Goal: Obtain resource: Download file/media

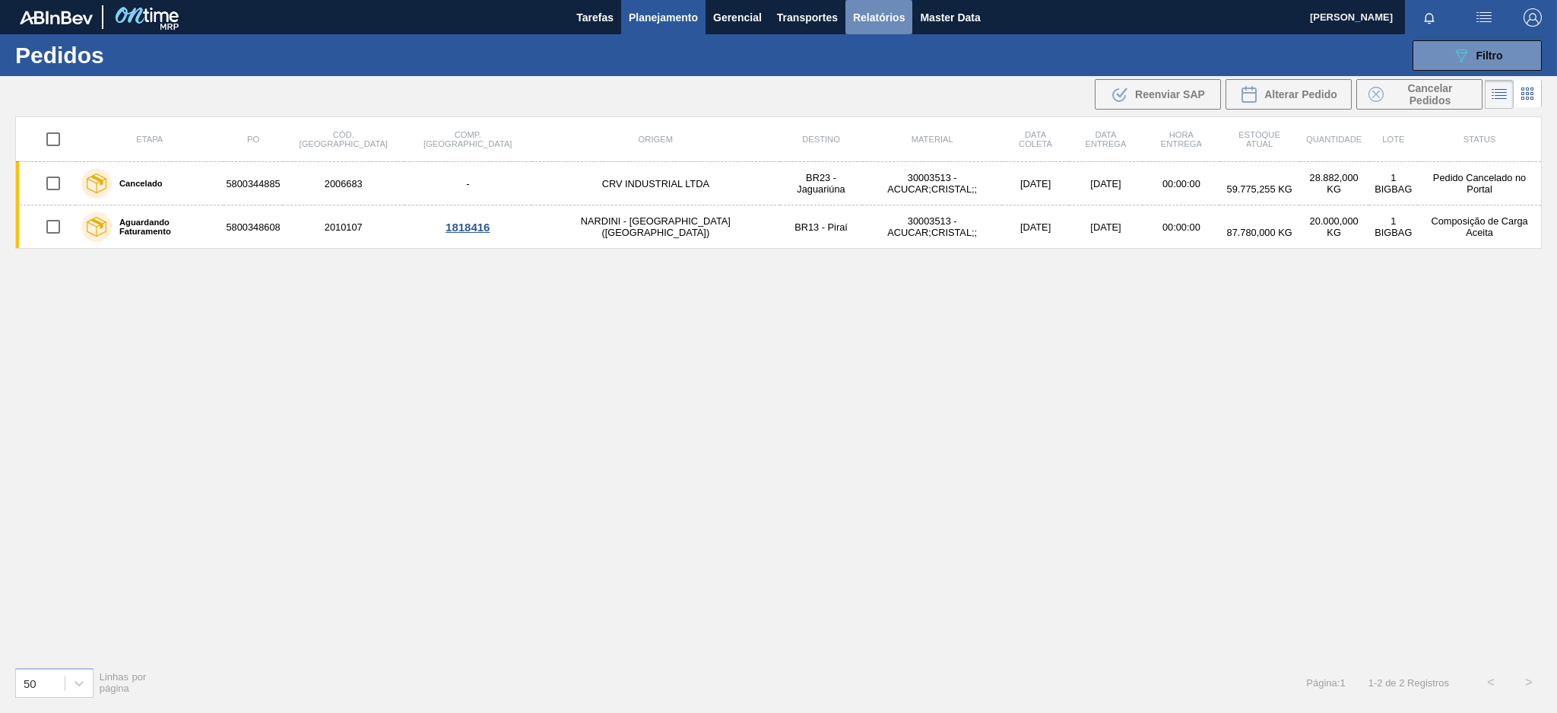
click at [897, 11] on span "Relatórios" at bounding box center [879, 17] width 52 height 18
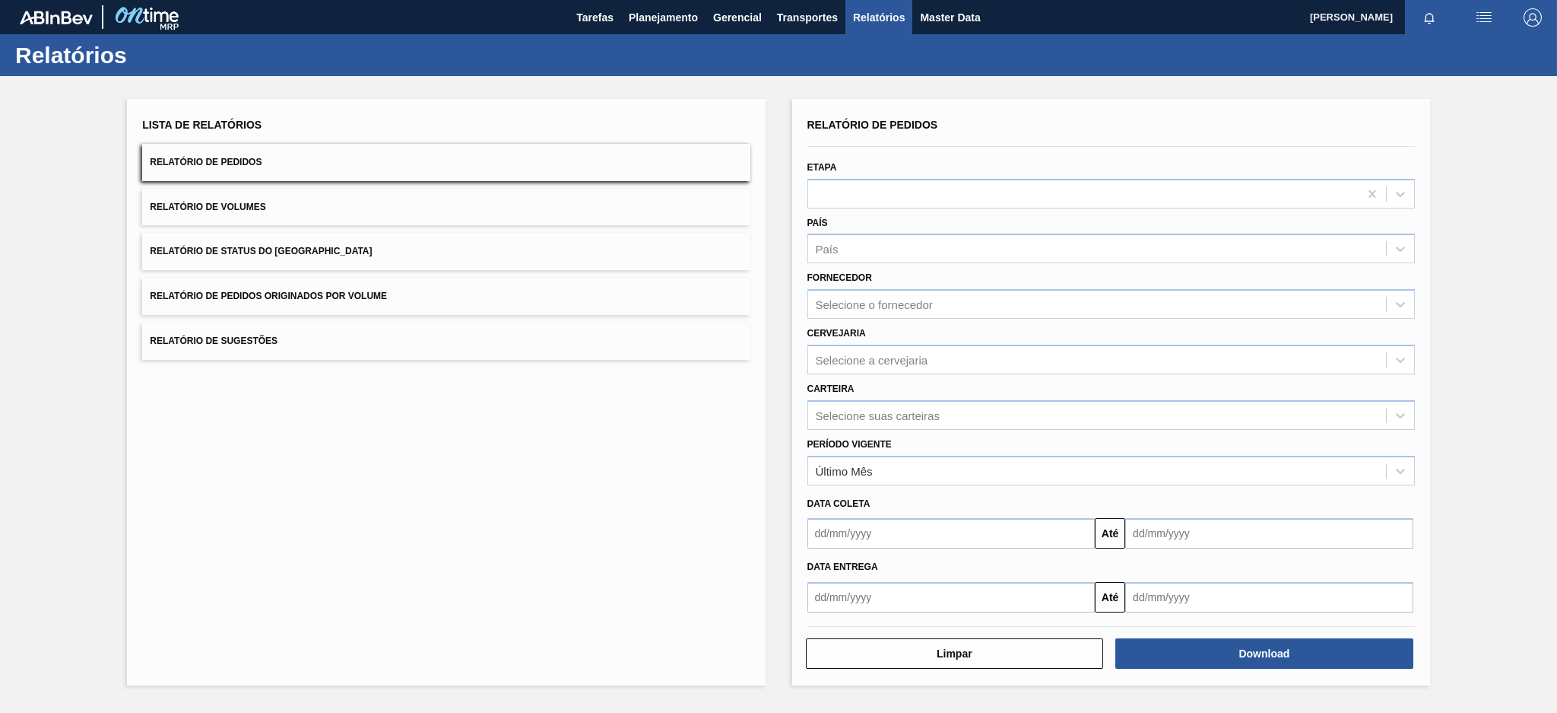
click at [407, 292] on button "Relatório de Pedidos Originados por Volume" at bounding box center [446, 296] width 608 height 37
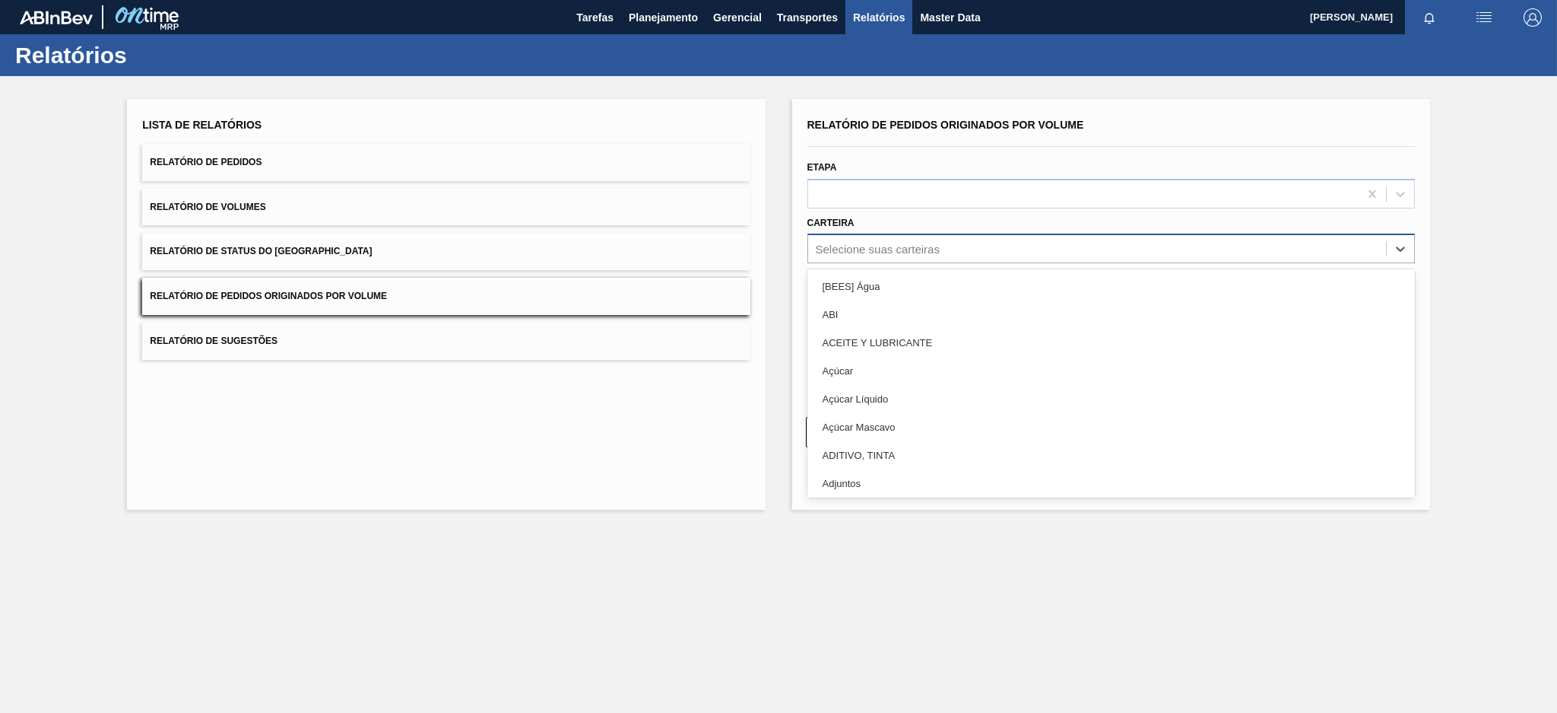
click at [829, 249] on div "Selecione suas carteiras" at bounding box center [878, 249] width 124 height 13
type input "pre"
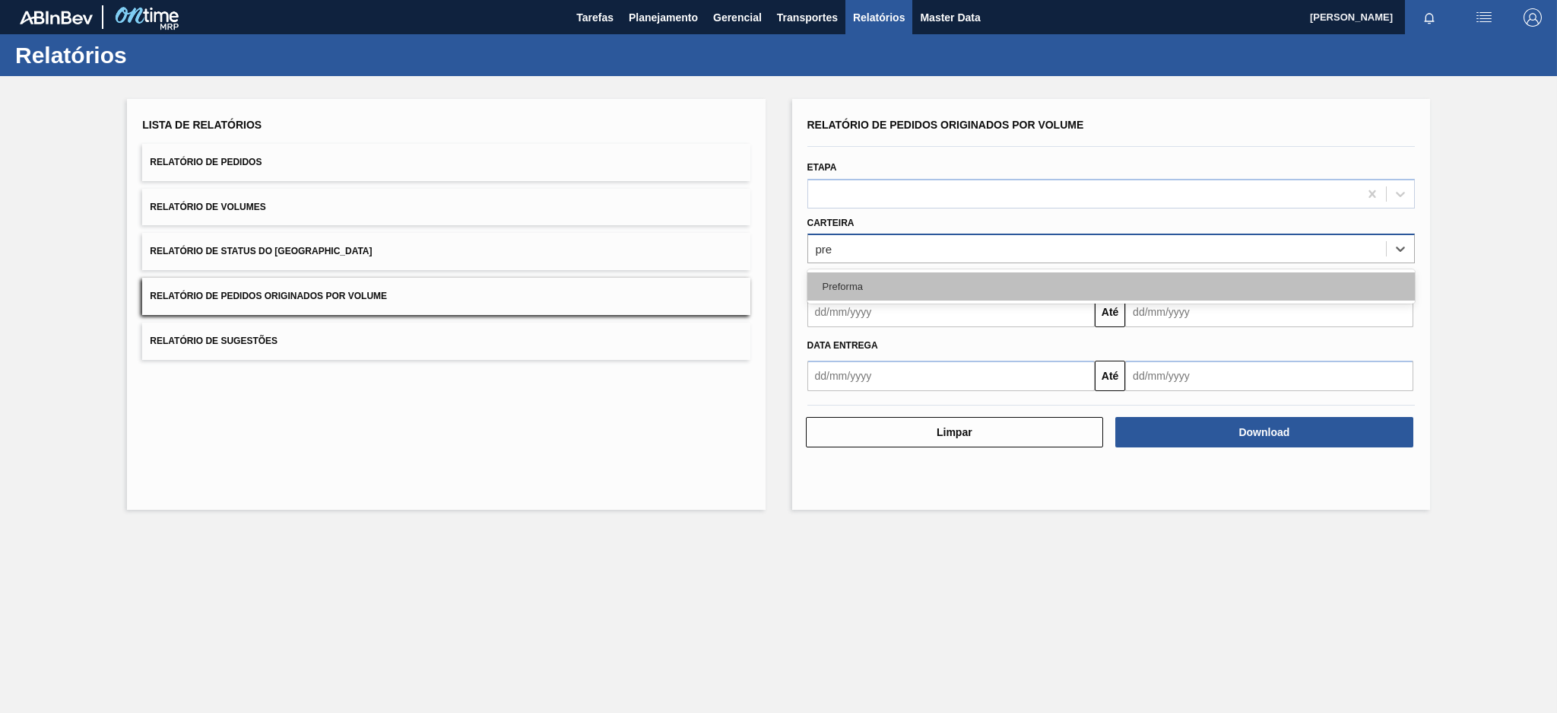
click at [833, 278] on div "Preforma" at bounding box center [1112, 286] width 608 height 28
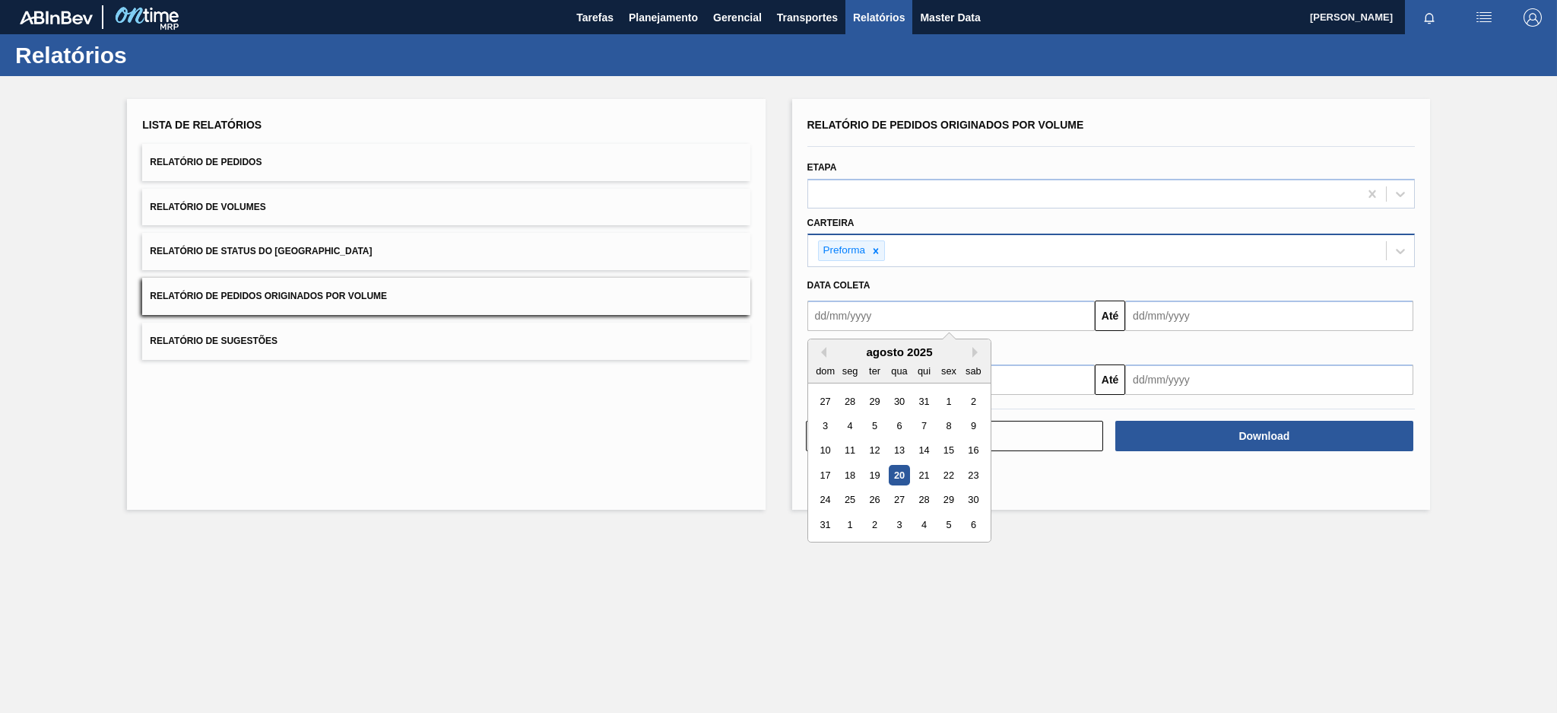
click at [836, 318] on input "text" at bounding box center [952, 315] width 288 height 30
click at [817, 351] on button "Previous Month" at bounding box center [821, 352] width 11 height 11
click at [826, 478] on div "20" at bounding box center [825, 475] width 21 height 21
type input "[DATE]"
click at [1367, 309] on input "text" at bounding box center [1269, 315] width 288 height 30
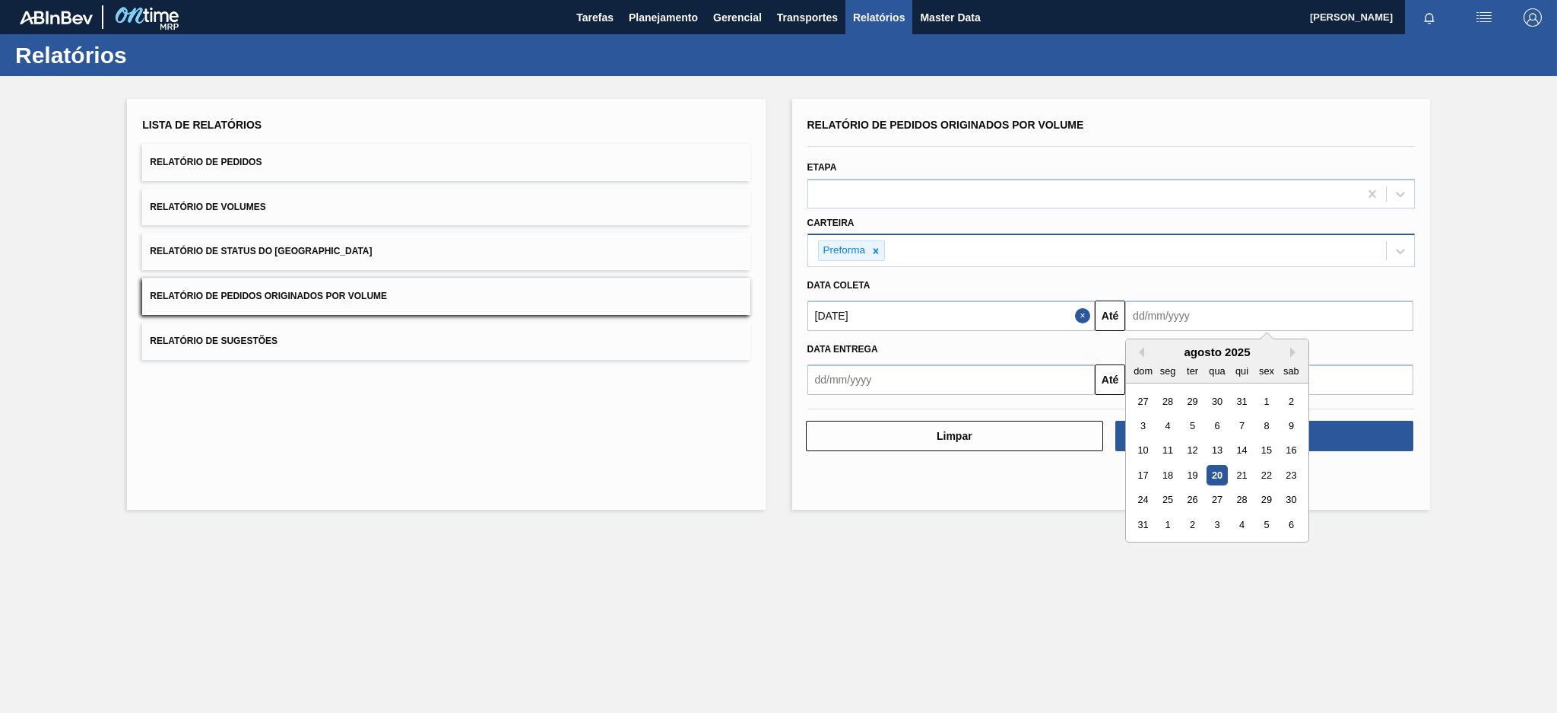
click at [1224, 472] on div "20" at bounding box center [1218, 475] width 21 height 21
type input "[DATE]"
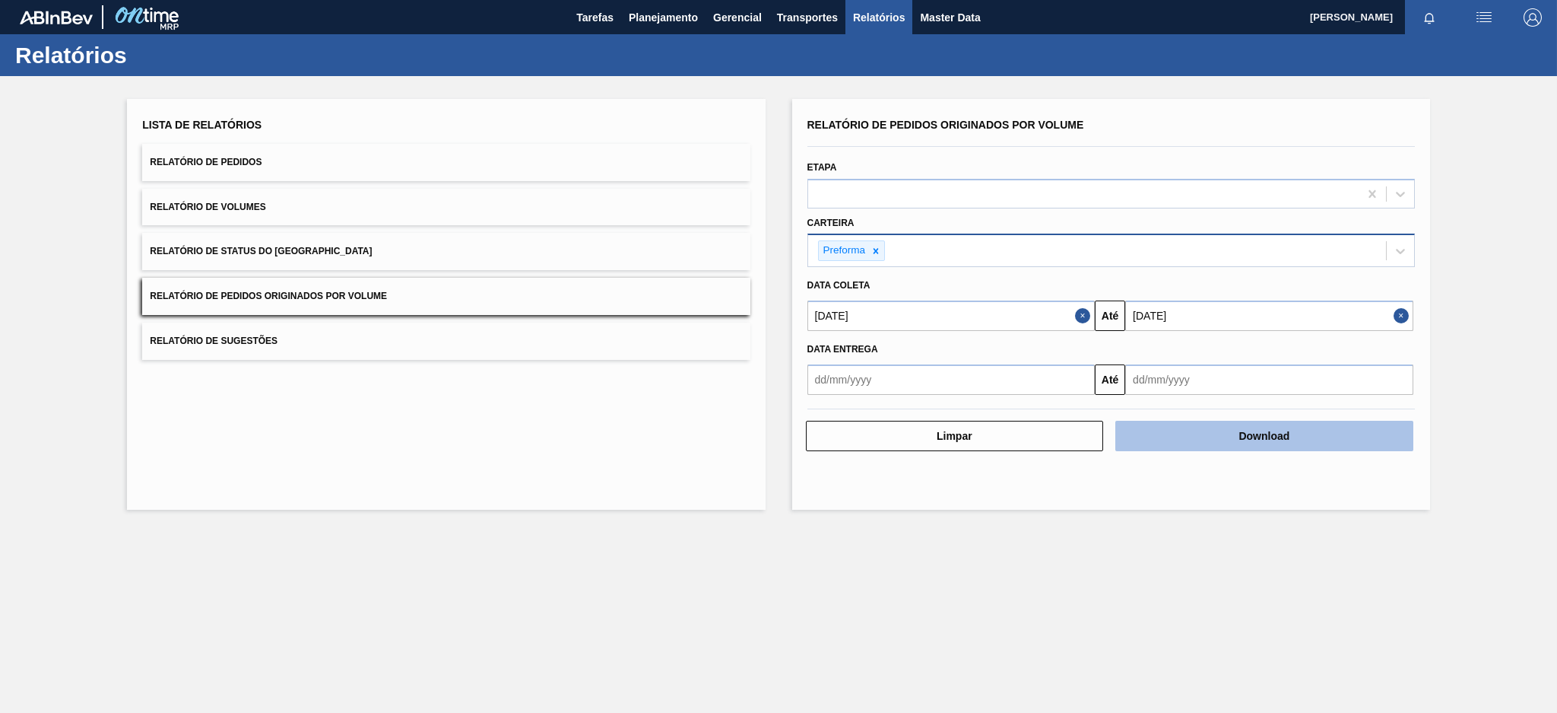
click at [1221, 443] on button "Download" at bounding box center [1265, 436] width 298 height 30
